Goal: Task Accomplishment & Management: Use online tool/utility

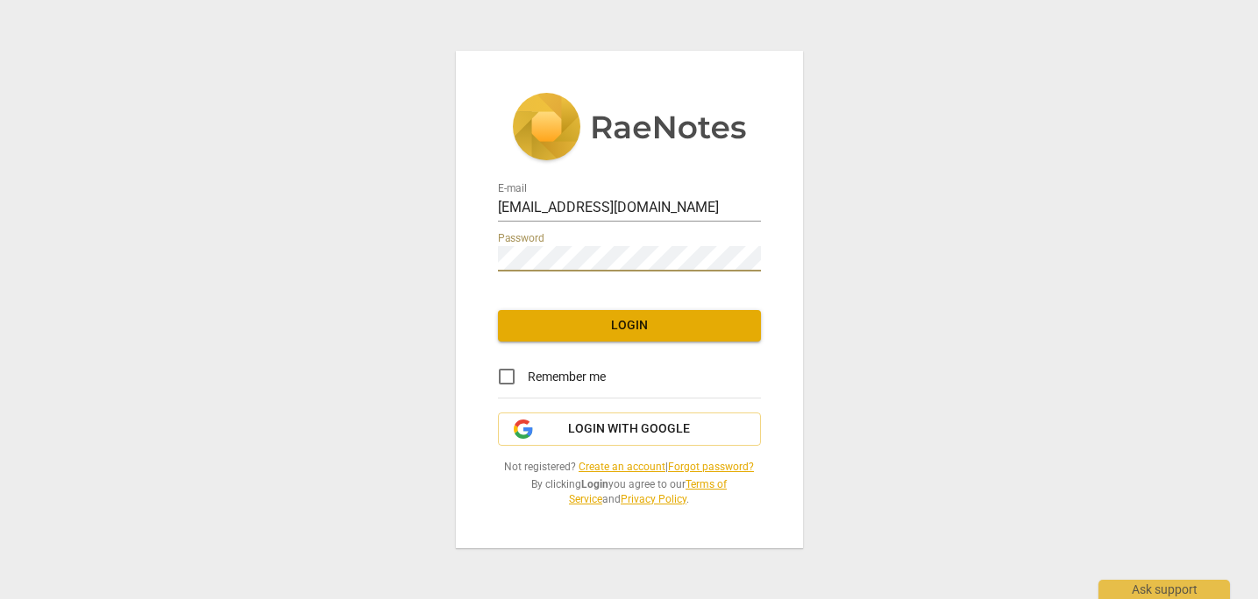
click at [617, 323] on span "Login" at bounding box center [629, 326] width 235 height 18
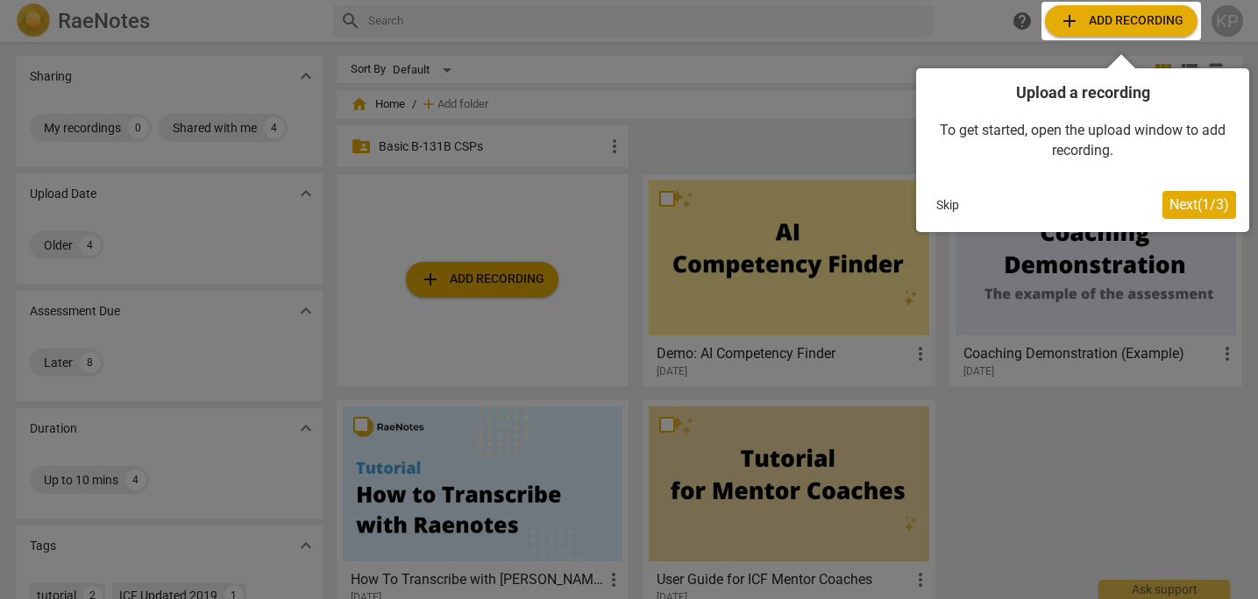
click at [1200, 203] on span "Next ( 1 / 3 )" at bounding box center [1199, 204] width 60 height 17
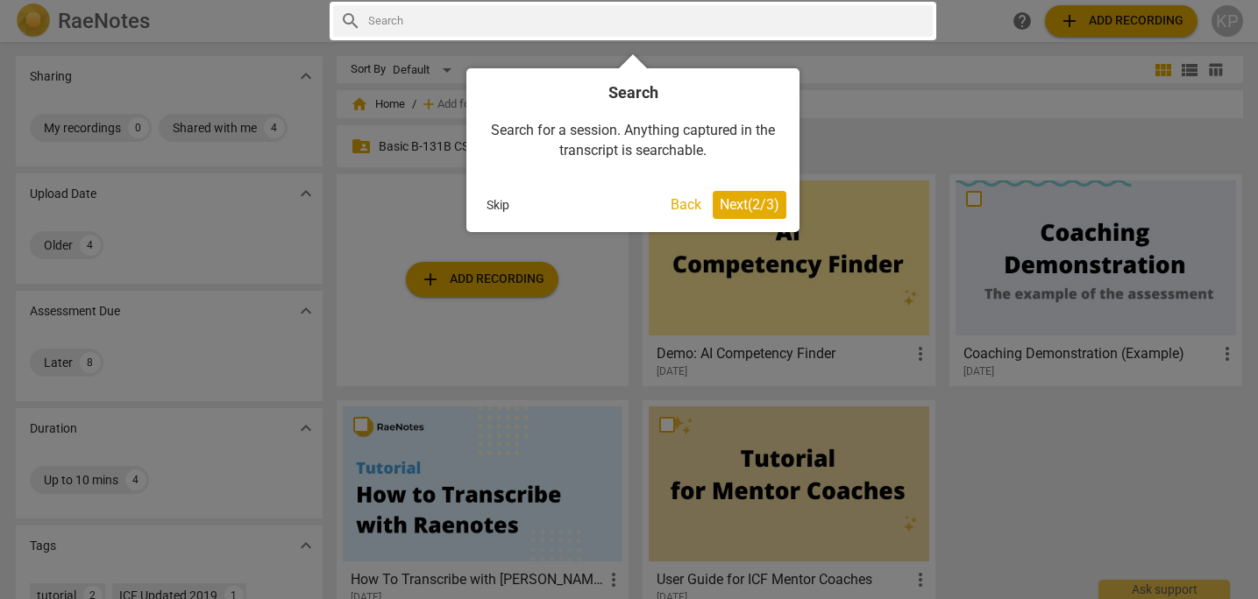
click at [757, 209] on span "Next ( 2 / 3 )" at bounding box center [749, 204] width 60 height 17
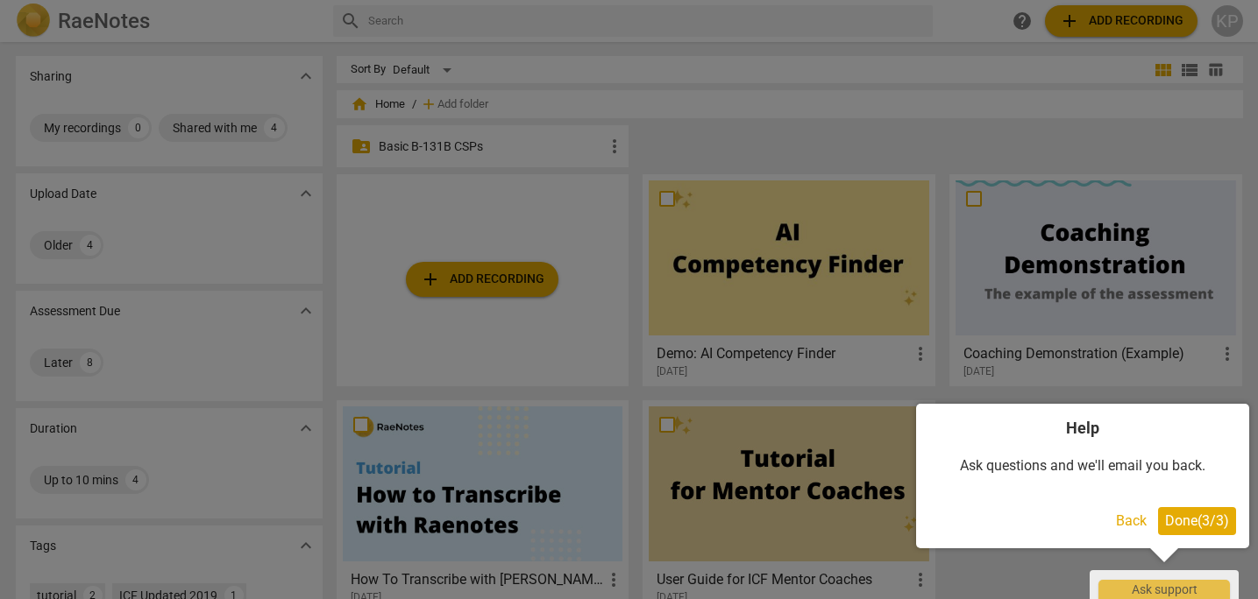
click at [1218, 521] on span "Done ( 3 / 3 )" at bounding box center [1197, 521] width 64 height 17
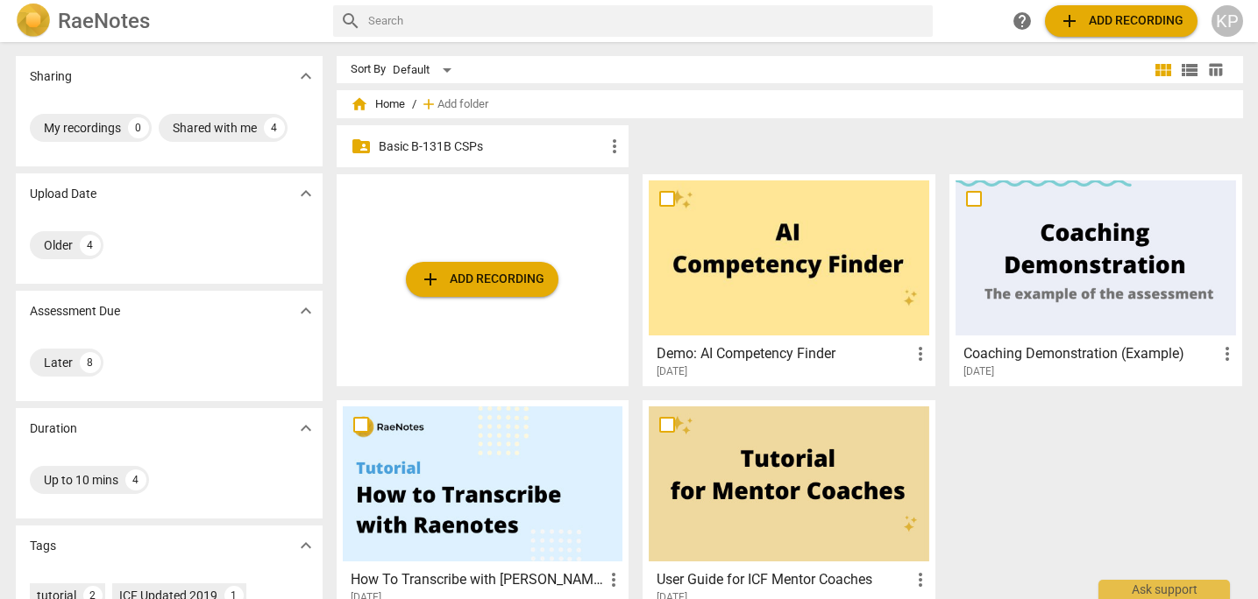
click at [299, 309] on span "expand_more" at bounding box center [305, 311] width 21 height 21
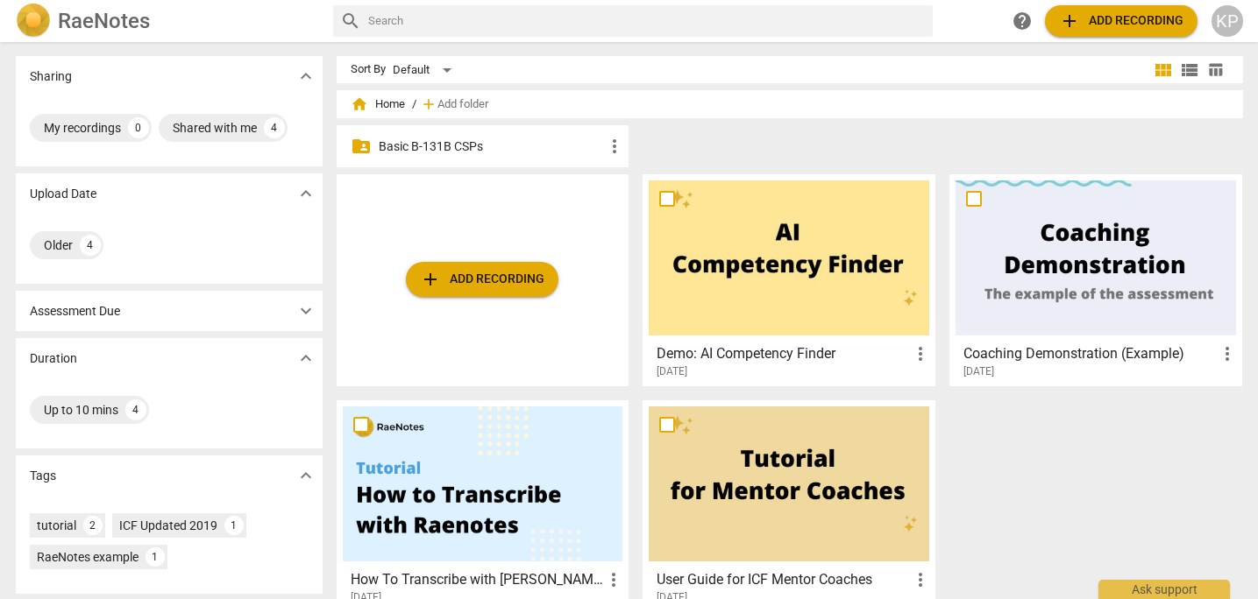
click at [299, 309] on span "expand_more" at bounding box center [305, 311] width 21 height 21
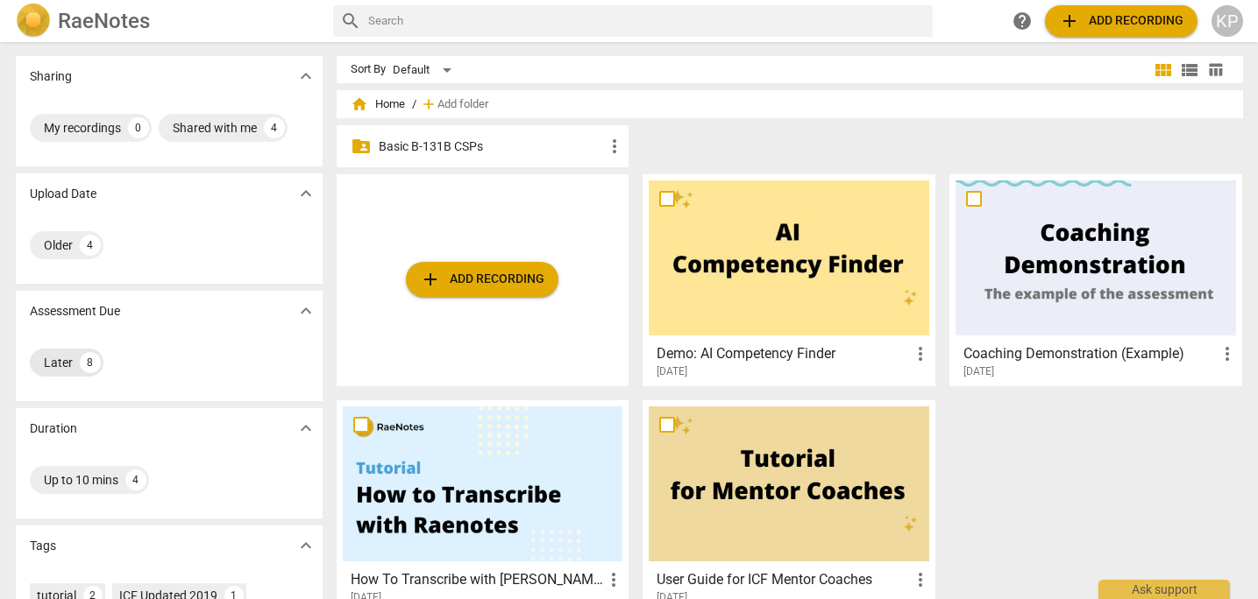
click at [73, 353] on div "Later 8" at bounding box center [67, 363] width 74 height 28
